Goal: Navigation & Orientation: Find specific page/section

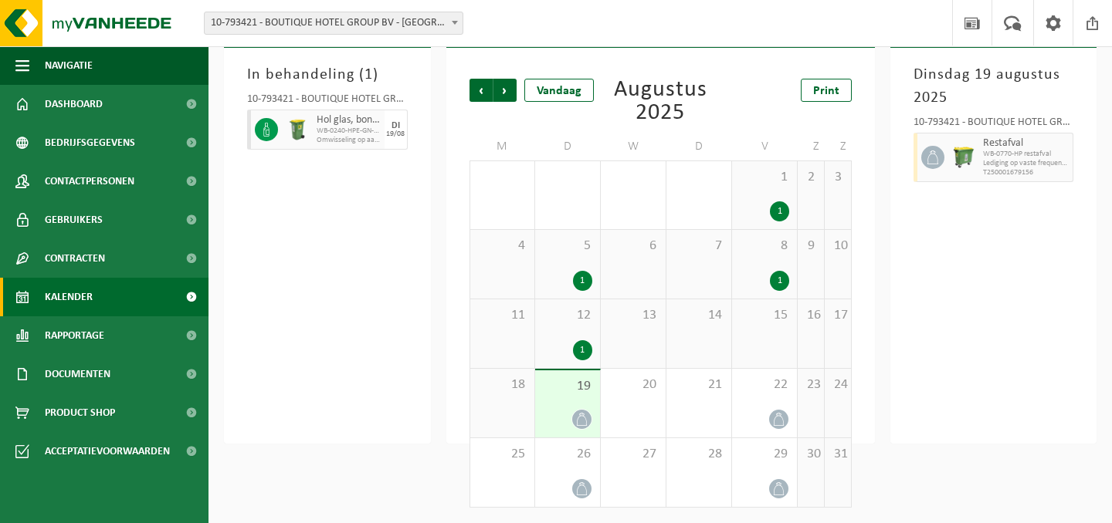
click at [73, 298] on span "Kalender" at bounding box center [69, 297] width 48 height 39
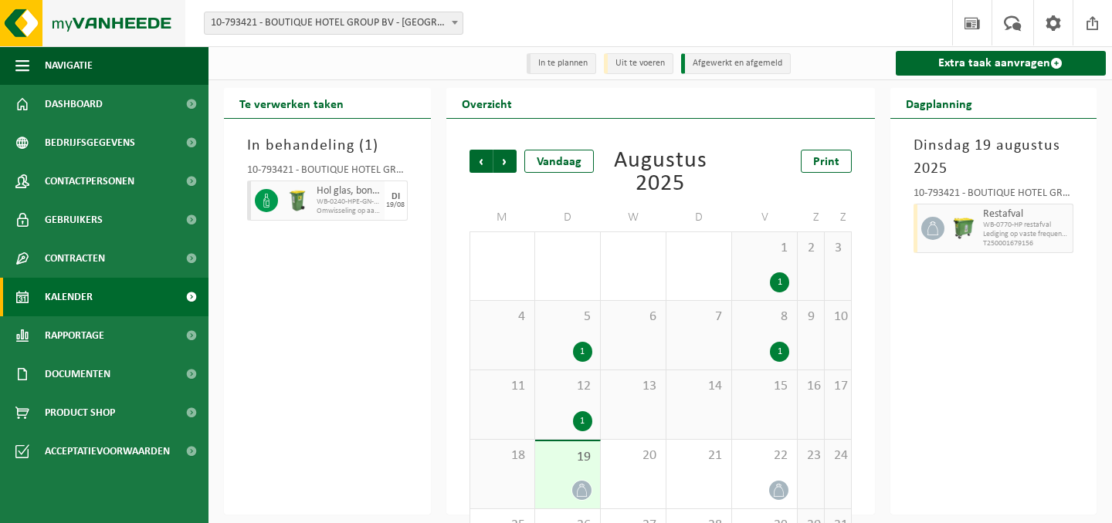
click at [51, 21] on img at bounding box center [92, 23] width 185 height 46
